Goal: Information Seeking & Learning: Learn about a topic

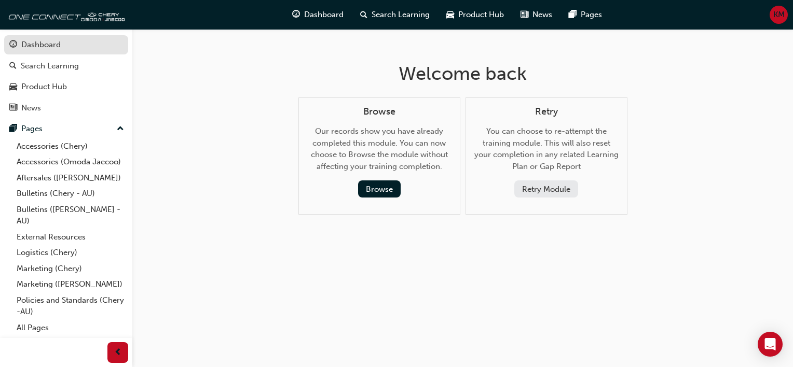
click at [55, 48] on div "Dashboard" at bounding box center [40, 45] width 39 height 12
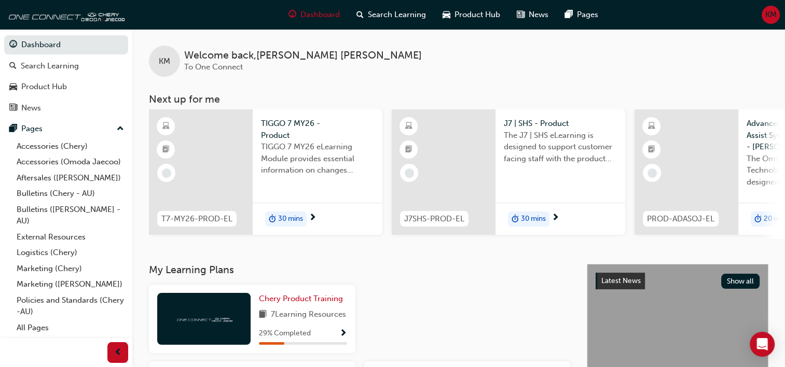
click at [299, 158] on span "TIGGO 7 MY26 eLearning Module provides essential information on changes introdu…" at bounding box center [317, 158] width 113 height 35
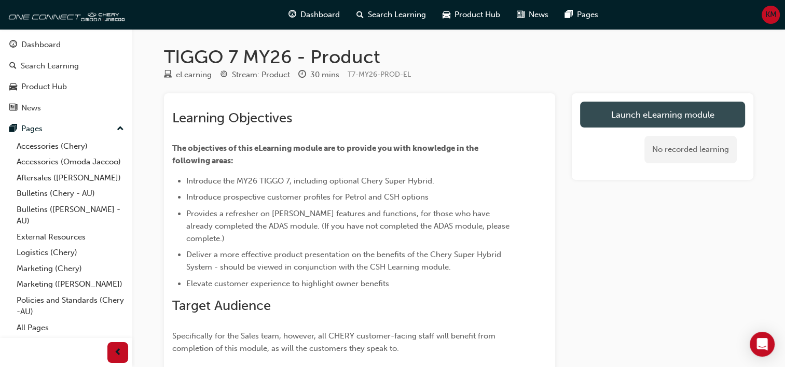
click at [681, 114] on link "Launch eLearning module" at bounding box center [662, 115] width 165 height 26
